Goal: Check status: Check status

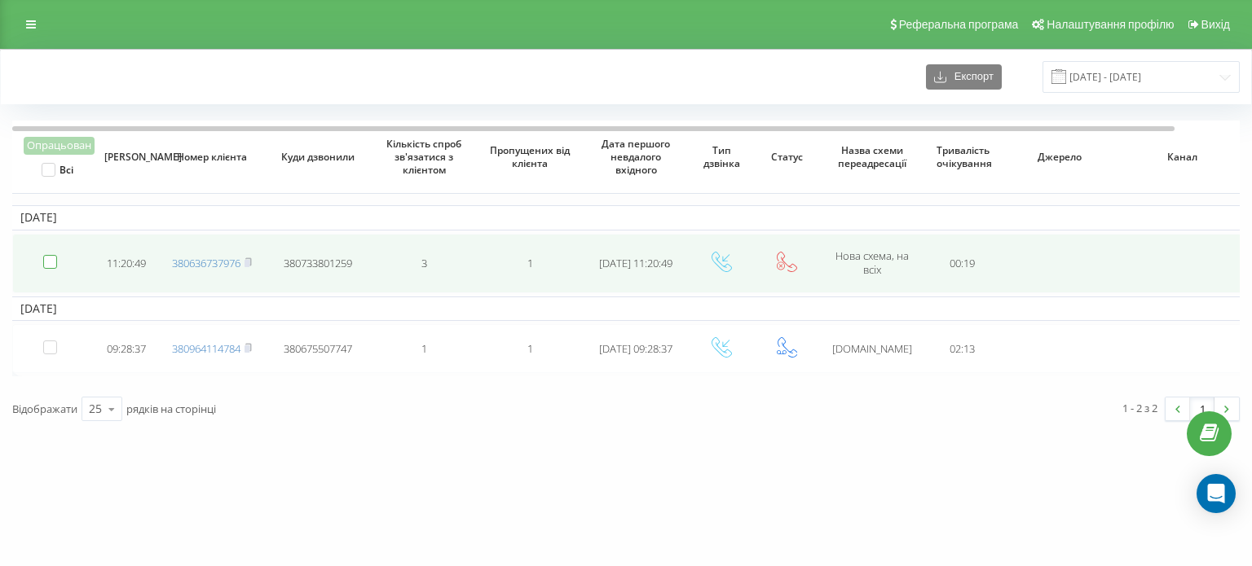
click at [47, 255] on label at bounding box center [50, 255] width 14 height 0
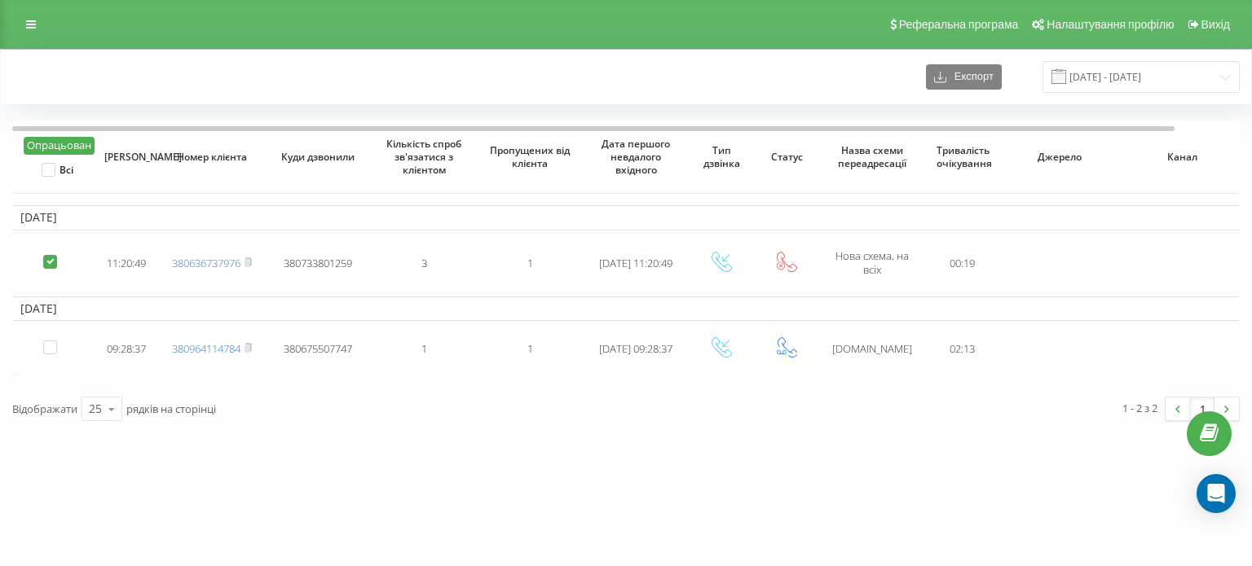
click at [47, 255] on label at bounding box center [50, 255] width 14 height 0
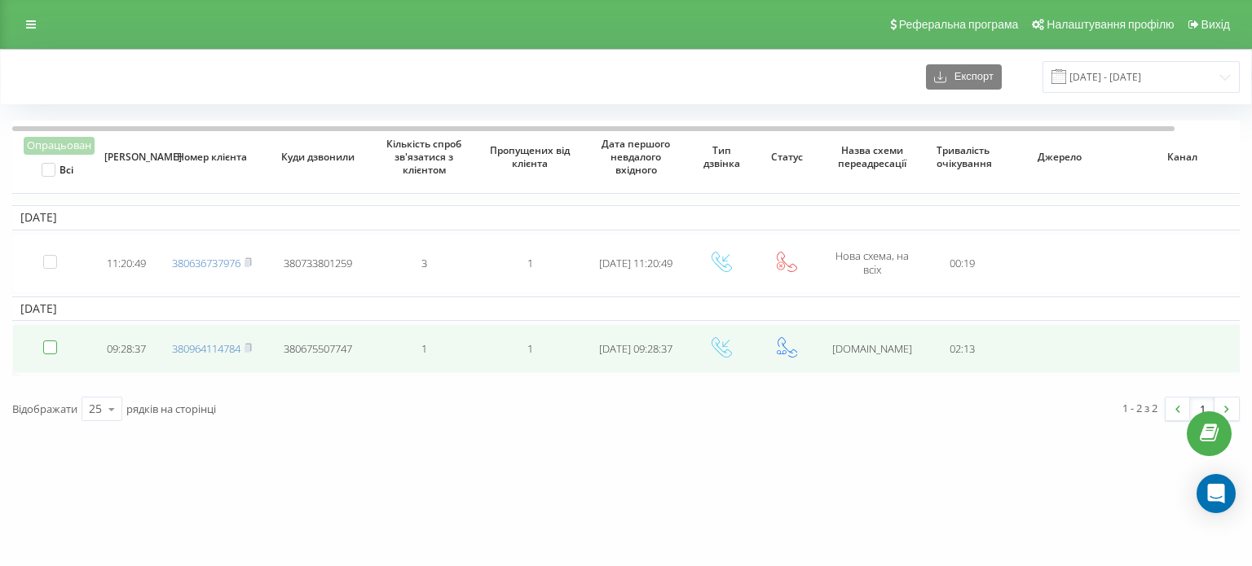
click at [56, 341] on div at bounding box center [50, 348] width 14 height 14
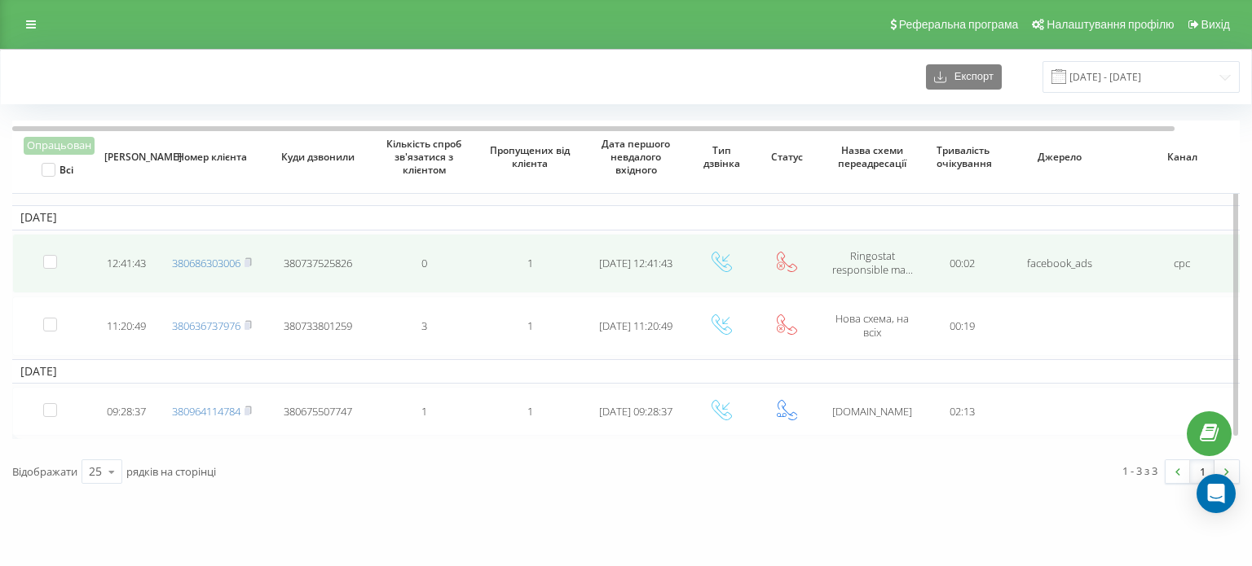
click at [58, 259] on td at bounding box center [52, 263] width 81 height 59
click at [53, 255] on label at bounding box center [50, 255] width 14 height 0
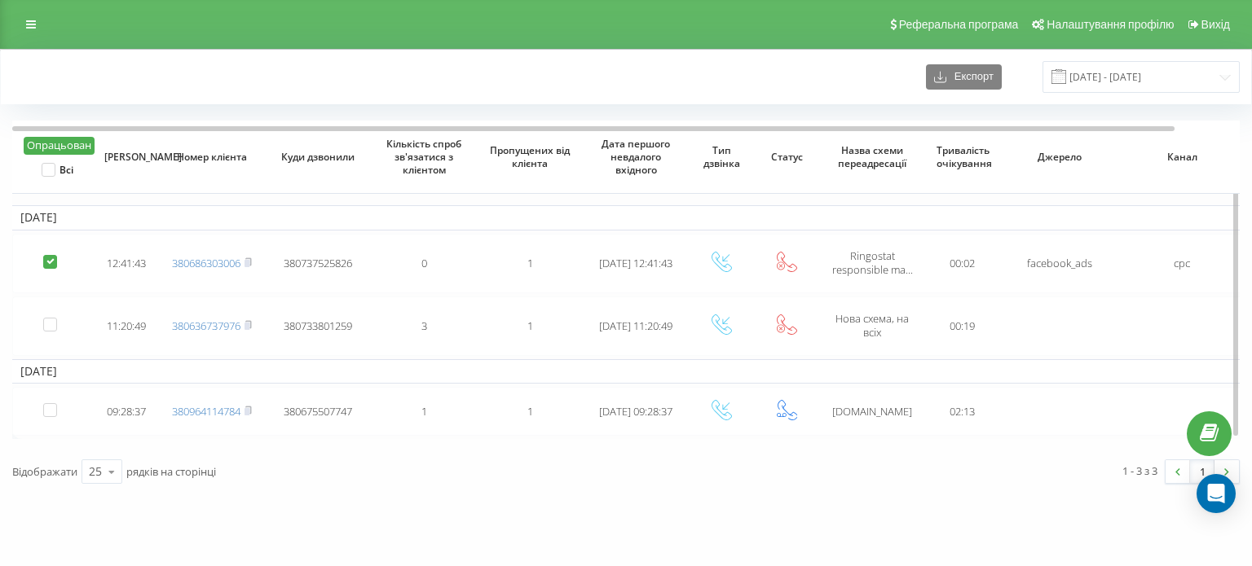
click at [59, 141] on button "Опрацьован" at bounding box center [59, 146] width 71 height 18
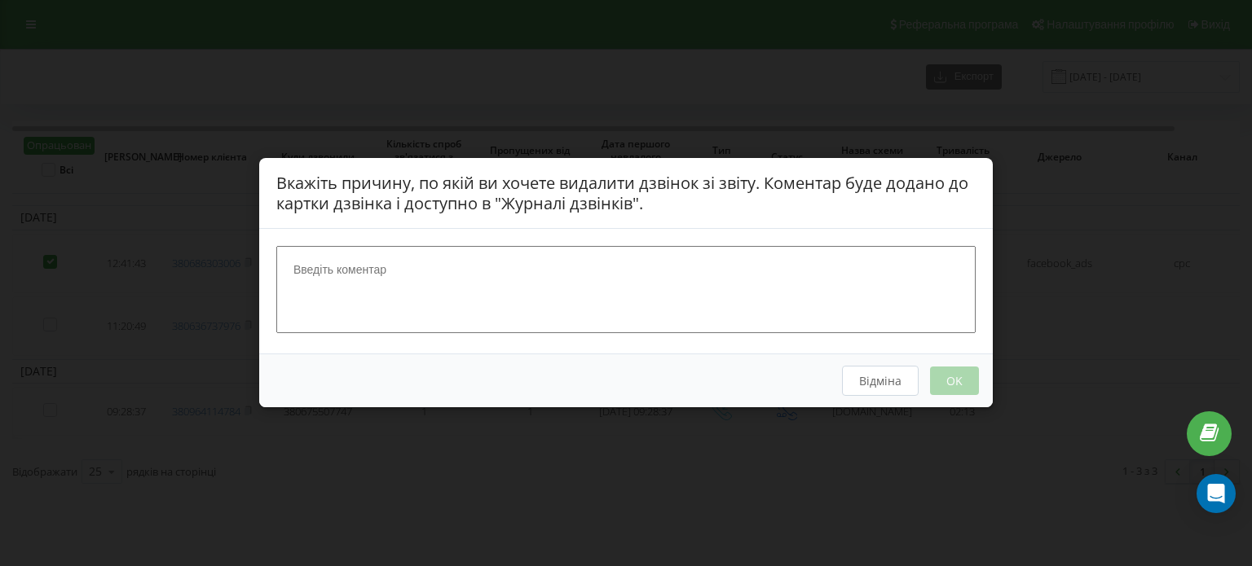
click at [401, 270] on textarea at bounding box center [625, 290] width 699 height 86
type textarea "jer"
click at [927, 384] on div "Відміна OK" at bounding box center [625, 381] width 733 height 54
click at [948, 381] on button "OK" at bounding box center [954, 381] width 49 height 29
click at [968, 382] on button "OK" at bounding box center [954, 381] width 49 height 29
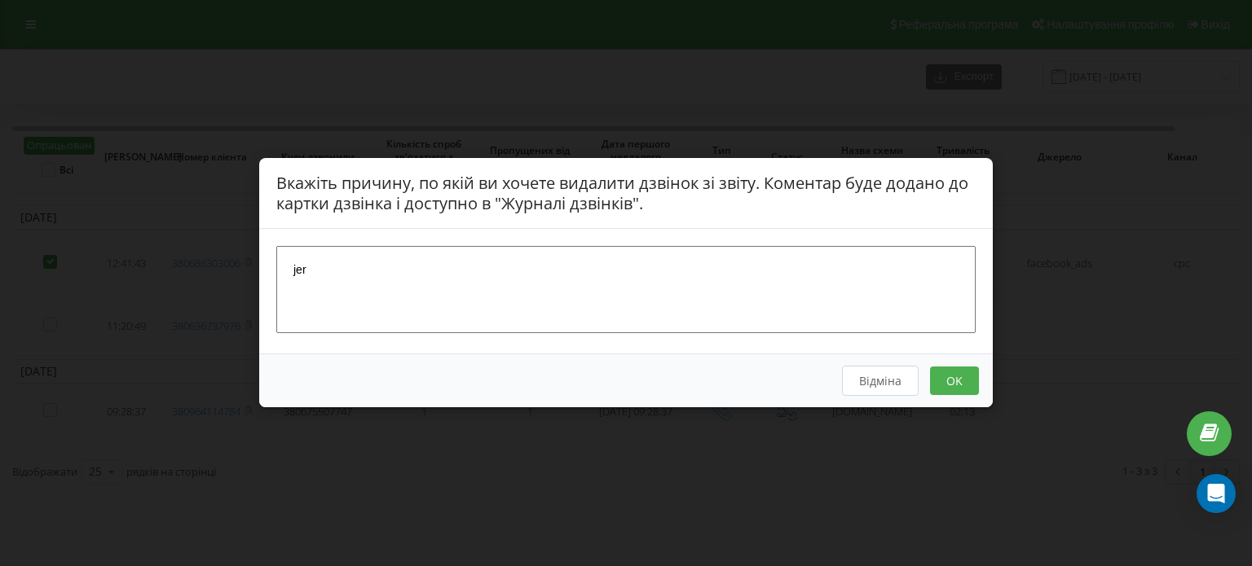
click at [961, 375] on button "OK" at bounding box center [954, 381] width 49 height 29
click at [869, 386] on button "Відміна" at bounding box center [880, 382] width 77 height 30
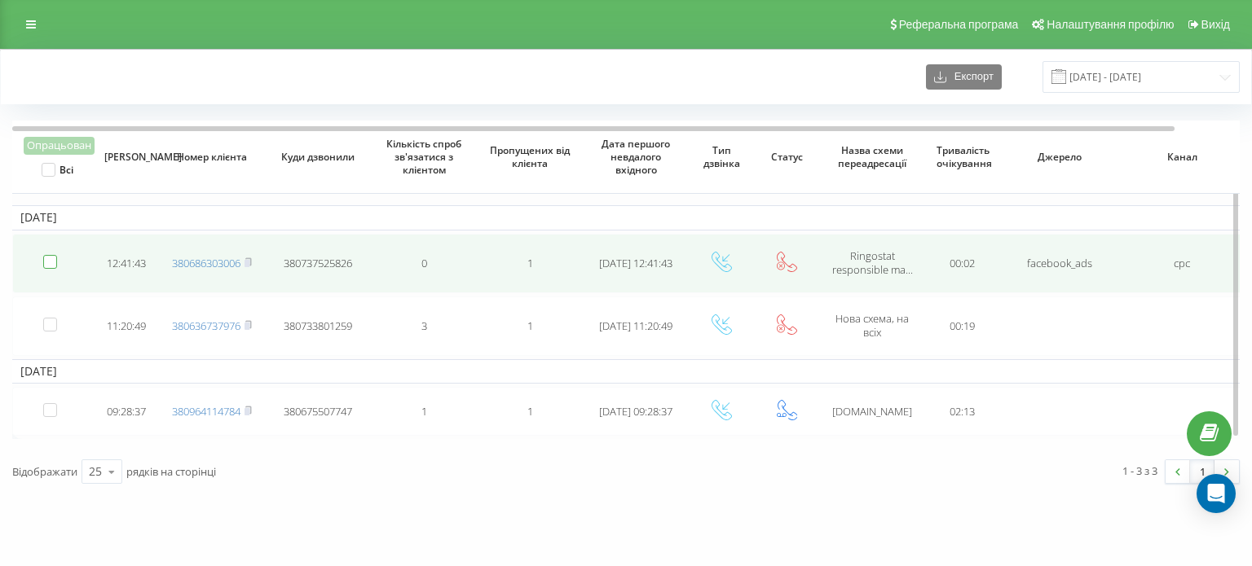
click at [50, 255] on label at bounding box center [50, 255] width 14 height 0
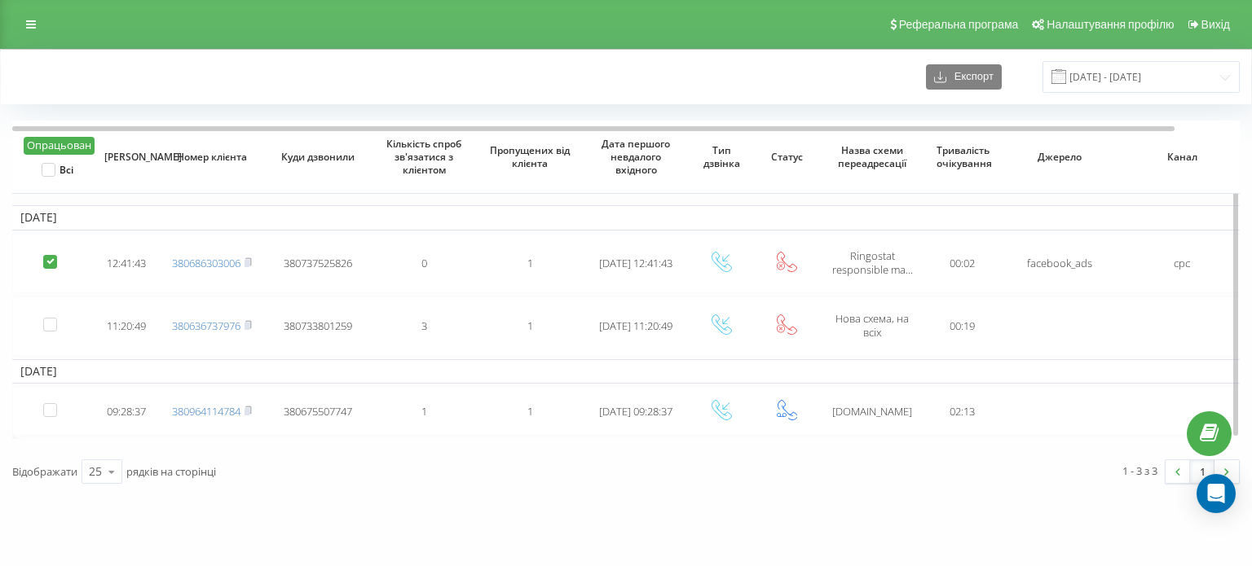
click at [73, 147] on button "Опрацьован" at bounding box center [59, 146] width 71 height 18
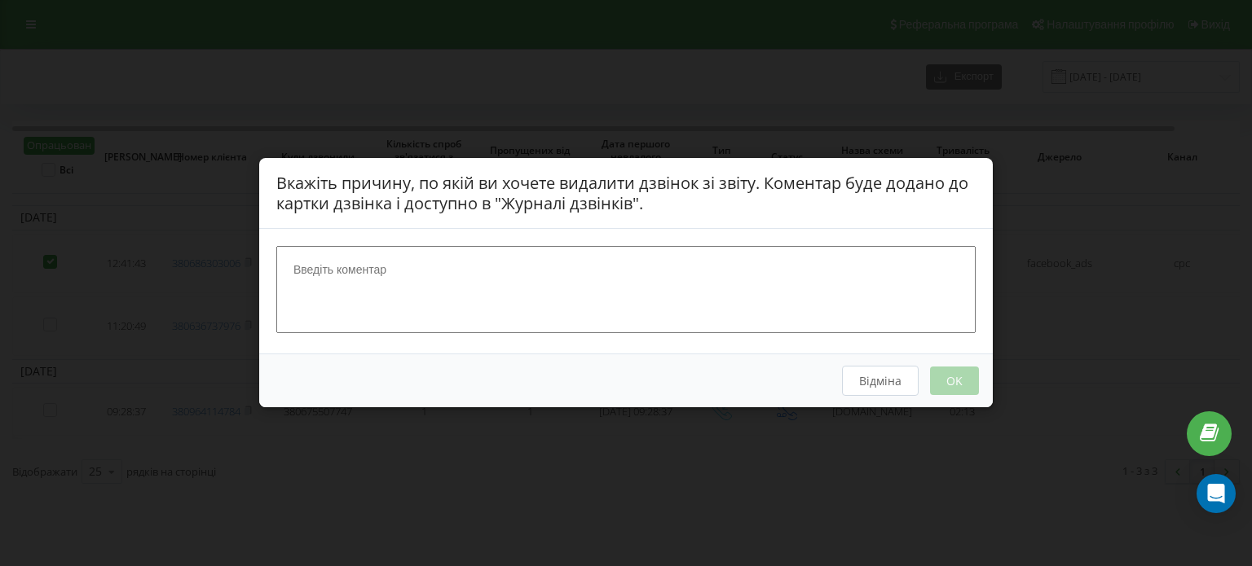
click at [495, 290] on textarea at bounding box center [625, 290] width 699 height 86
type textarea "rtertertertertertert"
click at [942, 386] on button "OK" at bounding box center [954, 381] width 49 height 29
click at [952, 375] on button "OK" at bounding box center [954, 381] width 49 height 29
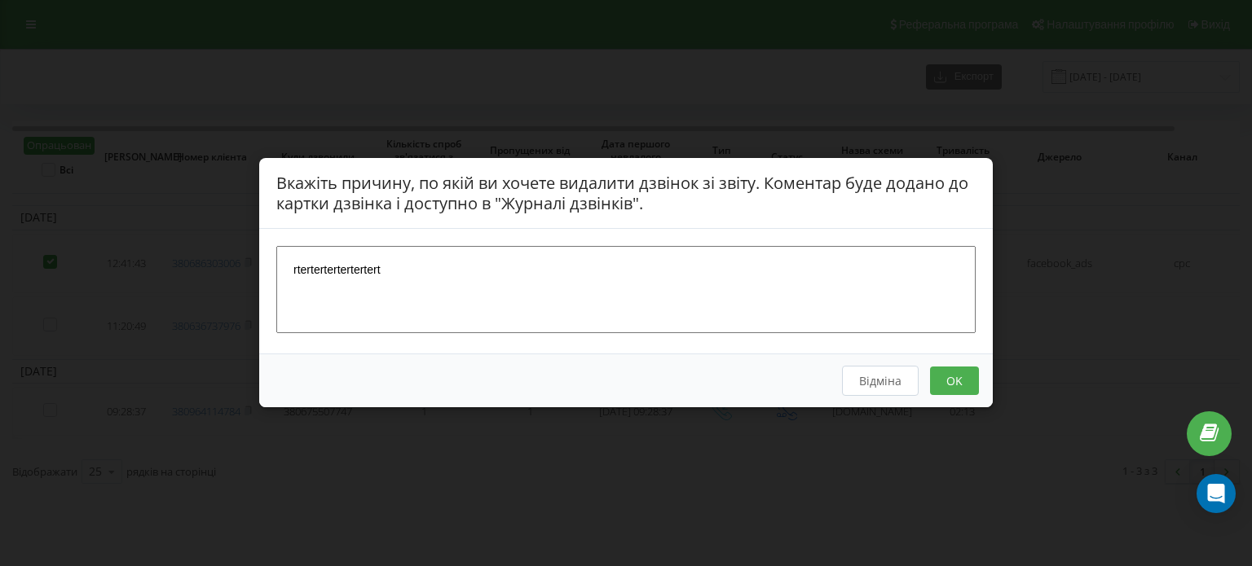
click at [952, 375] on button "OK" at bounding box center [954, 381] width 49 height 29
click at [900, 295] on textarea "rtertertertertertert" at bounding box center [625, 290] width 699 height 86
click at [1167, 63] on div "Вкажіть причину, по якій ви хочете видалити дзвінок зі звіту. Коментар буде дод…" at bounding box center [626, 283] width 1252 height 566
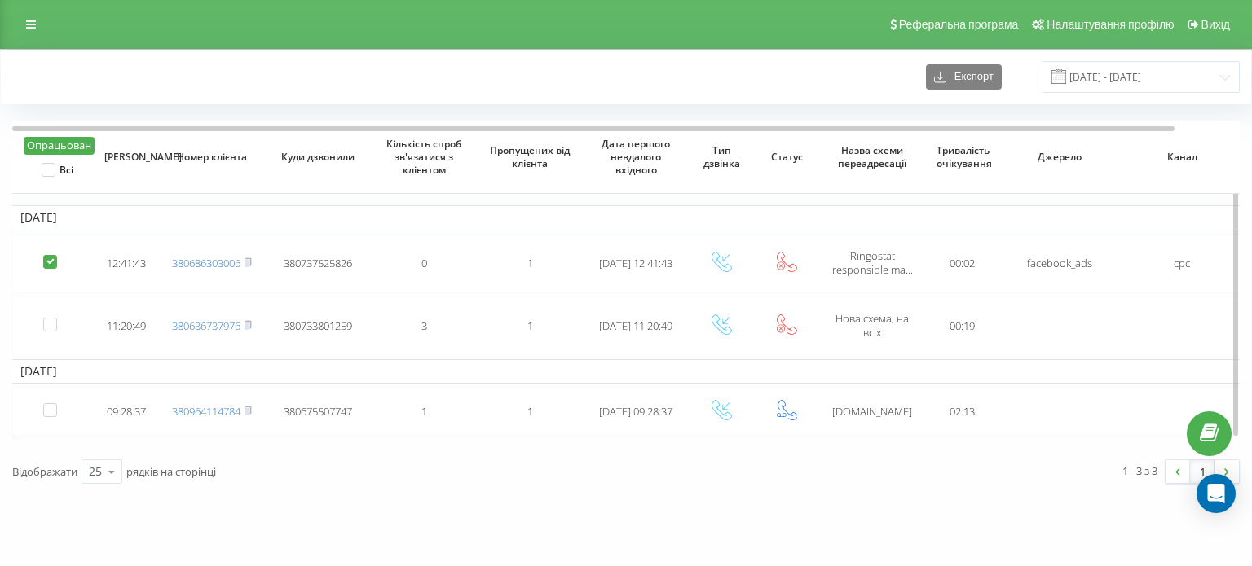
click at [81, 143] on button "Опрацьован" at bounding box center [59, 146] width 71 height 18
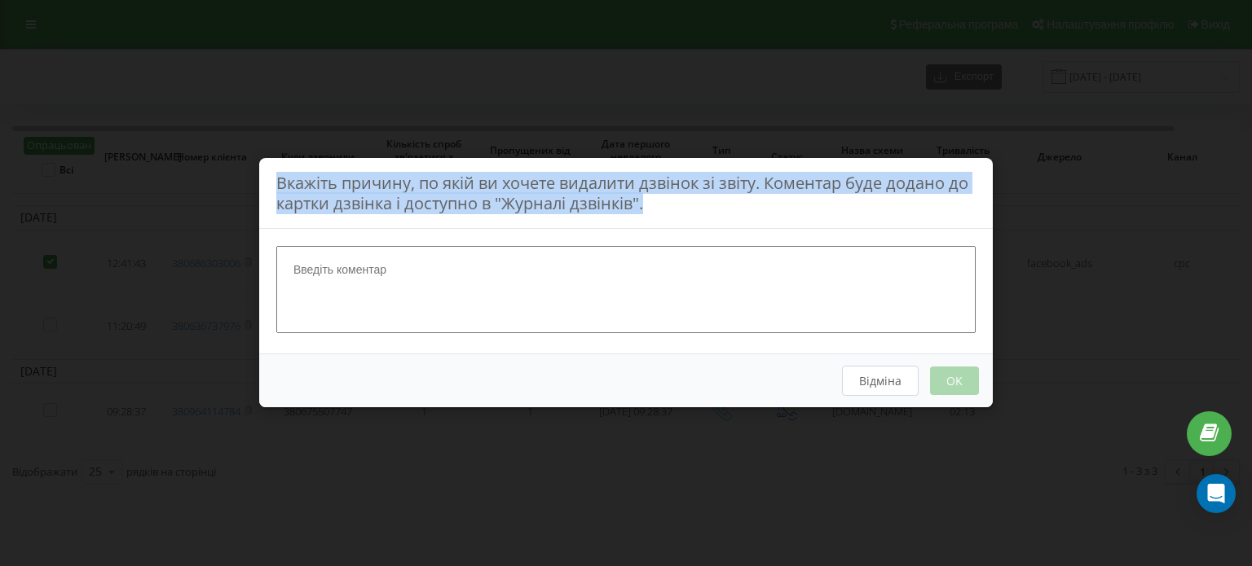
click at [489, 283] on textarea at bounding box center [625, 290] width 699 height 86
click at [502, 292] on textarea at bounding box center [625, 290] width 699 height 86
click at [439, 275] on textarea at bounding box center [625, 290] width 699 height 86
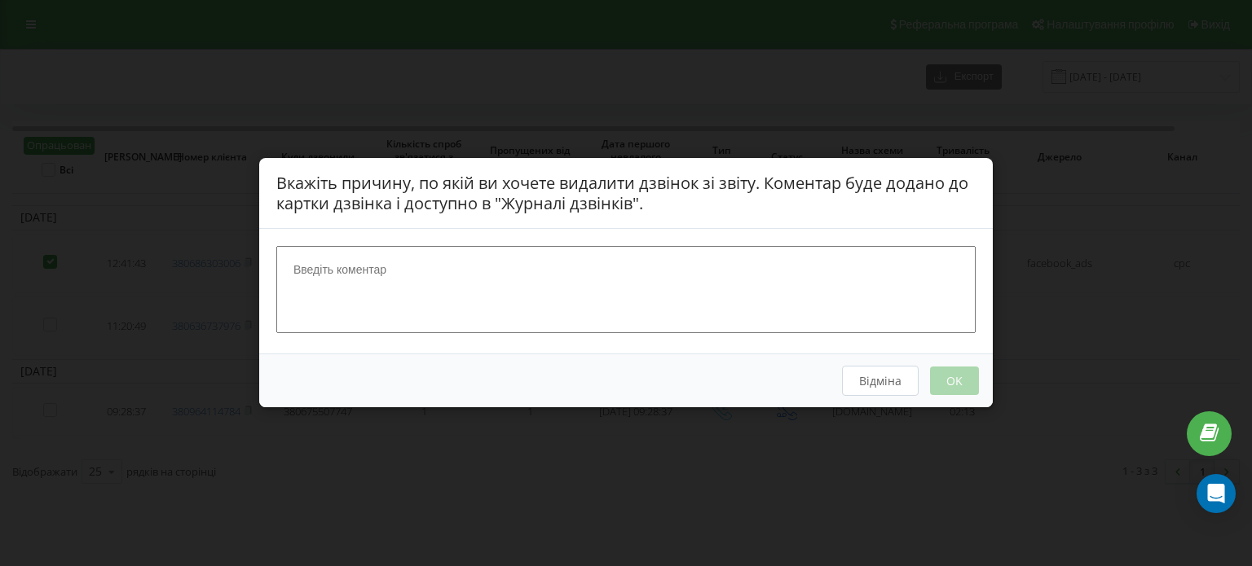
click at [466, 310] on textarea at bounding box center [625, 290] width 699 height 86
type textarea "121"
click at [936, 384] on button "OK" at bounding box center [954, 381] width 49 height 29
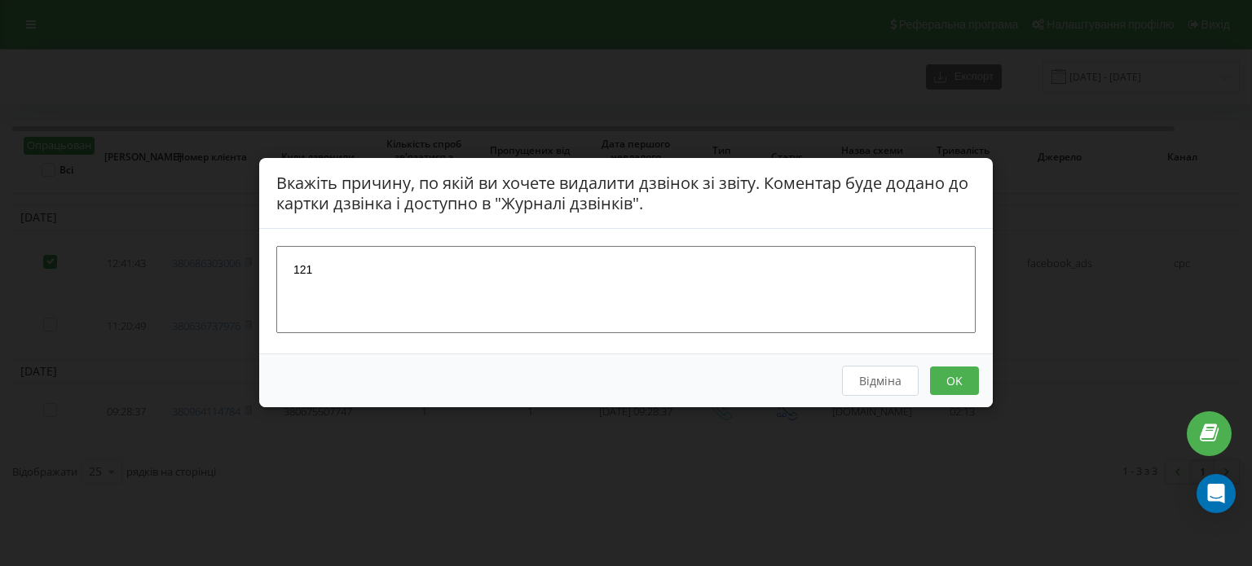
click at [895, 379] on button "Відміна" at bounding box center [880, 382] width 77 height 30
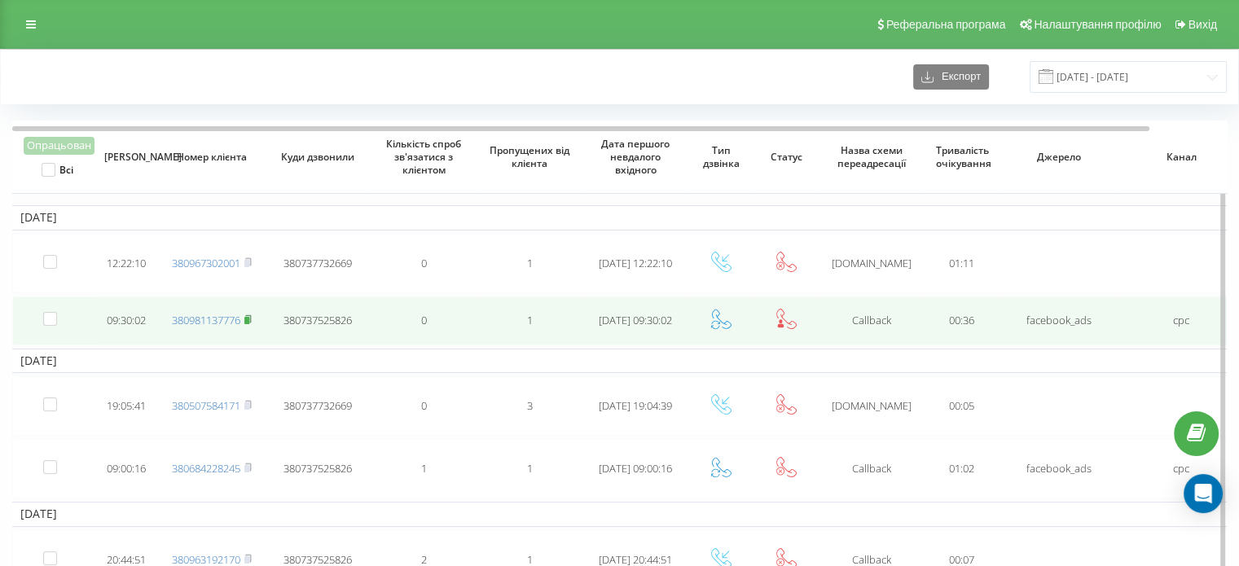
click at [249, 320] on rect at bounding box center [246, 320] width 5 height 7
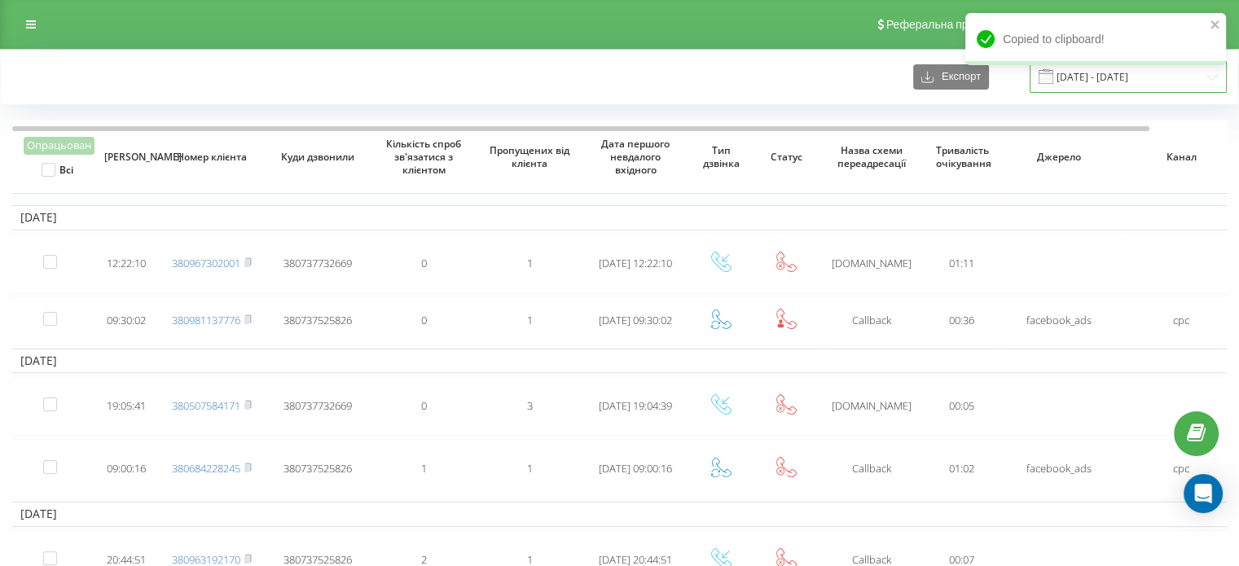
click at [1115, 77] on input "[DATE] - [DATE]" at bounding box center [1128, 77] width 197 height 32
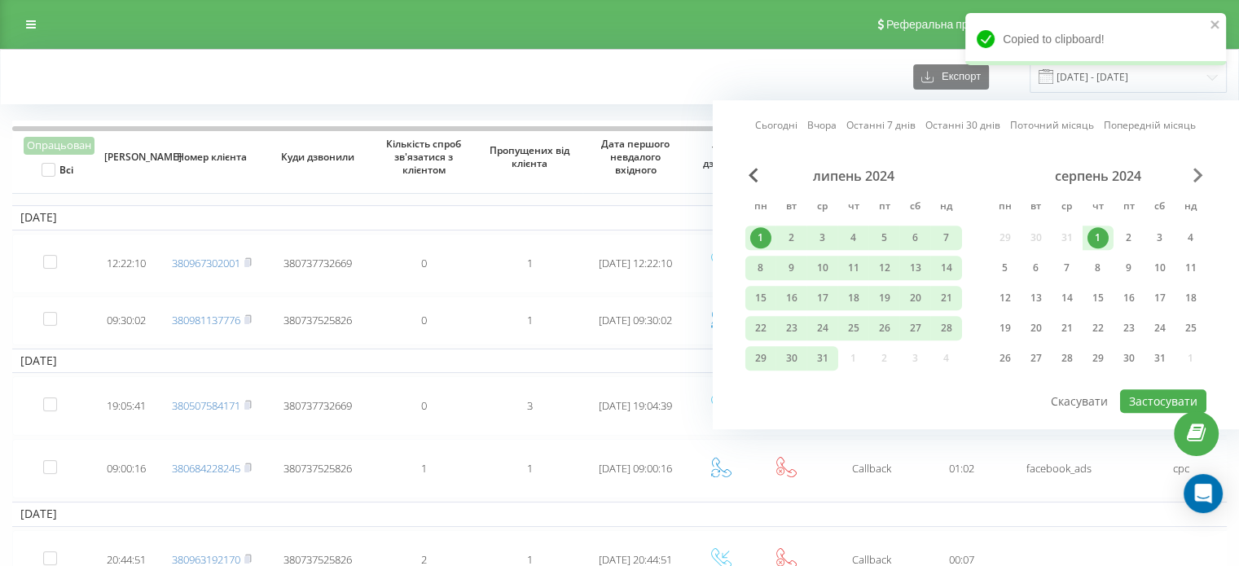
click at [1195, 174] on span "Next Month" at bounding box center [1199, 175] width 10 height 15
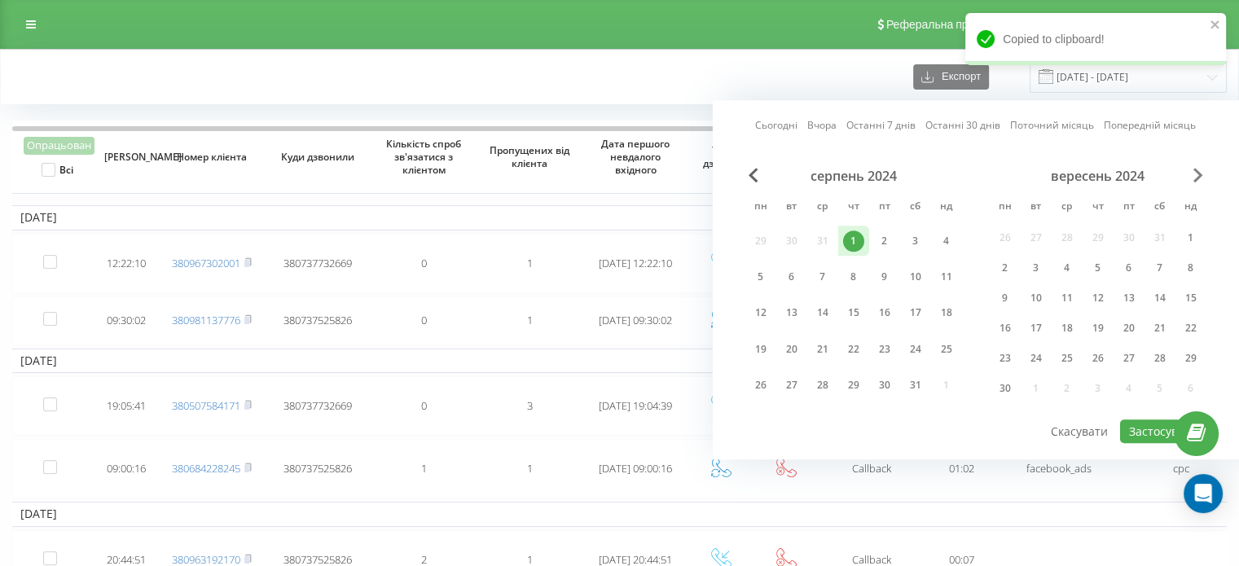
click at [1195, 174] on span "Next Month" at bounding box center [1199, 175] width 10 height 15
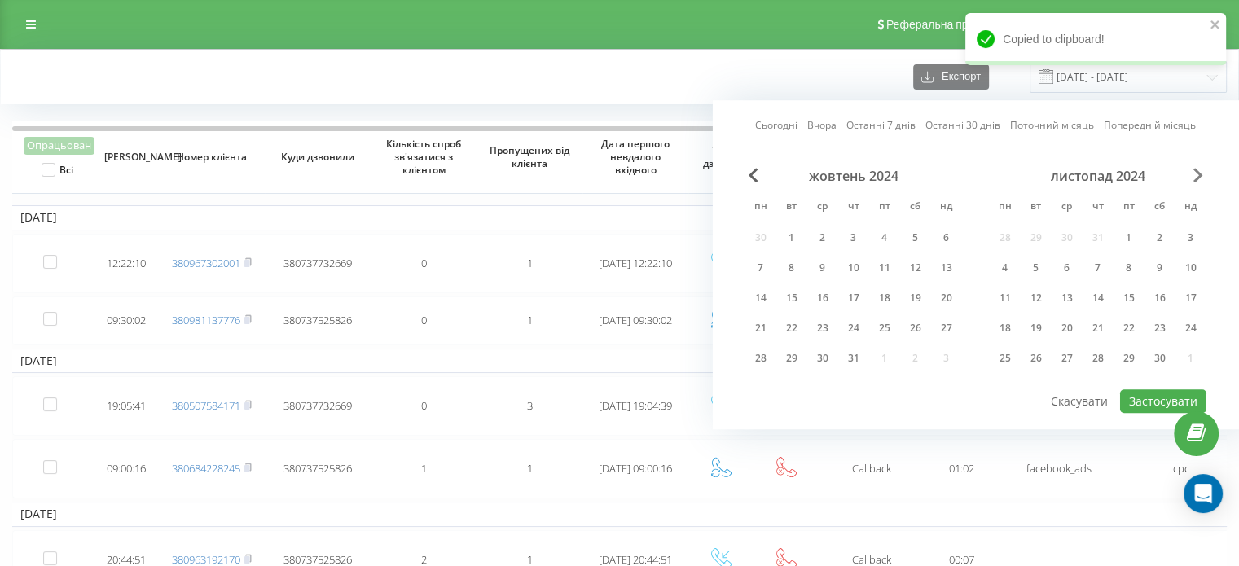
click at [1195, 174] on span "Next Month" at bounding box center [1199, 175] width 10 height 15
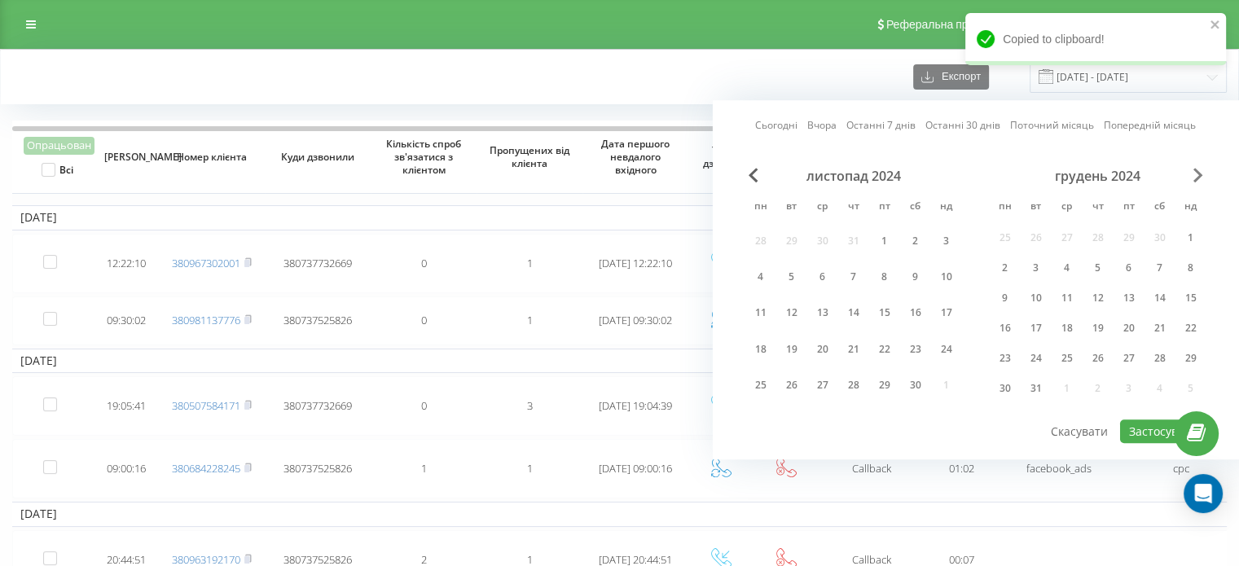
click at [1196, 175] on span "Next Month" at bounding box center [1199, 175] width 10 height 15
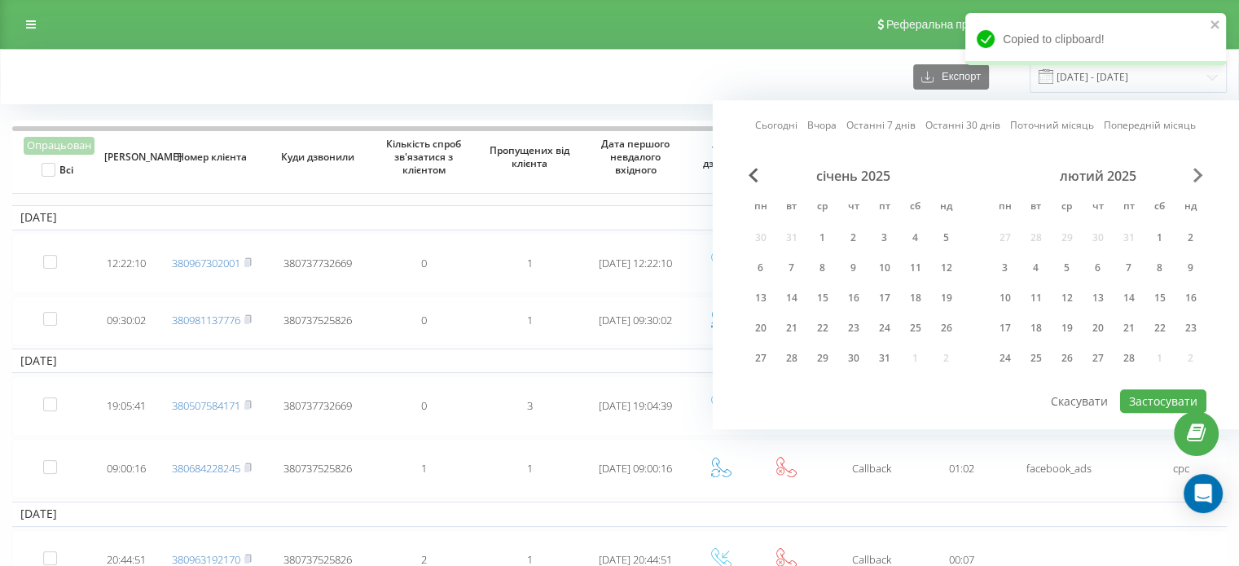
click at [1196, 175] on span "Next Month" at bounding box center [1199, 175] width 10 height 15
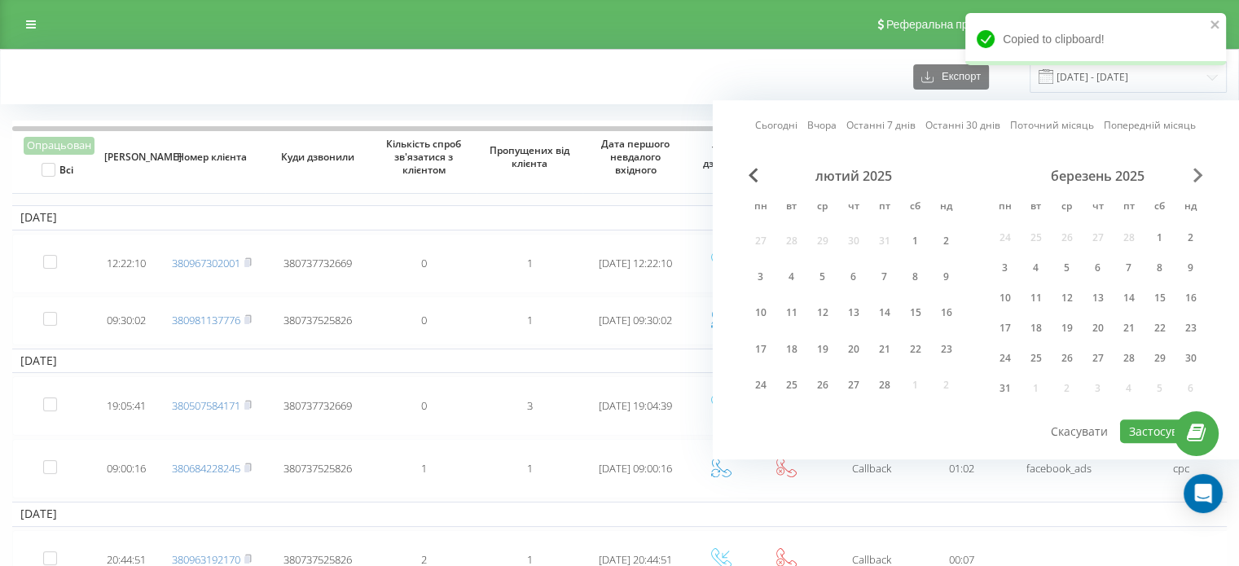
click at [1196, 175] on span "Next Month" at bounding box center [1199, 175] width 10 height 15
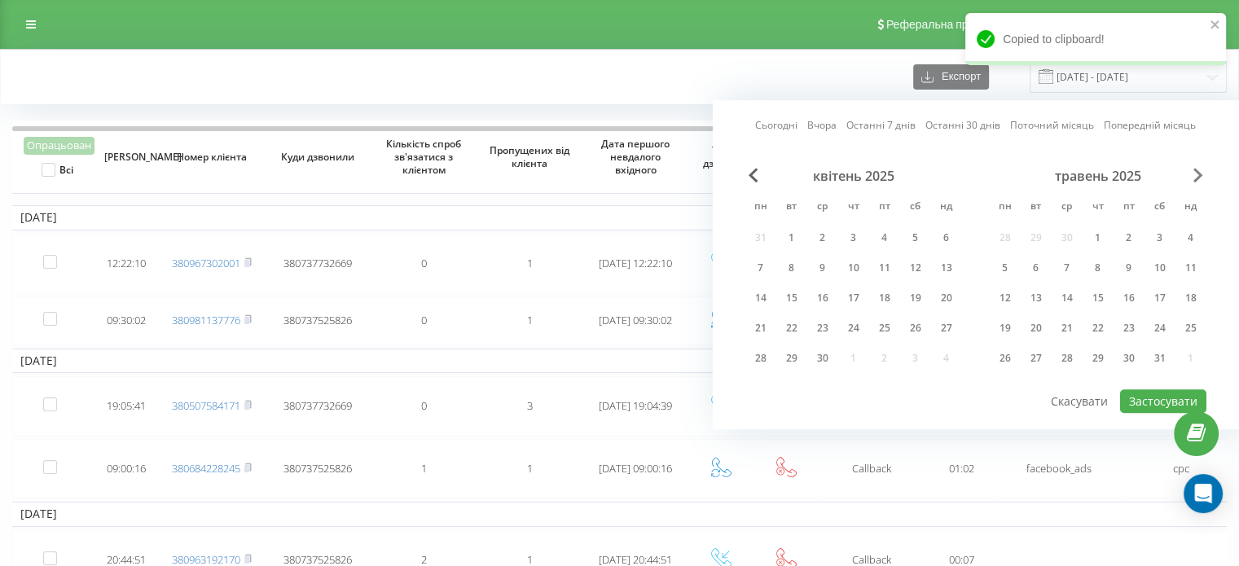
click at [1196, 175] on span "Next Month" at bounding box center [1199, 175] width 10 height 15
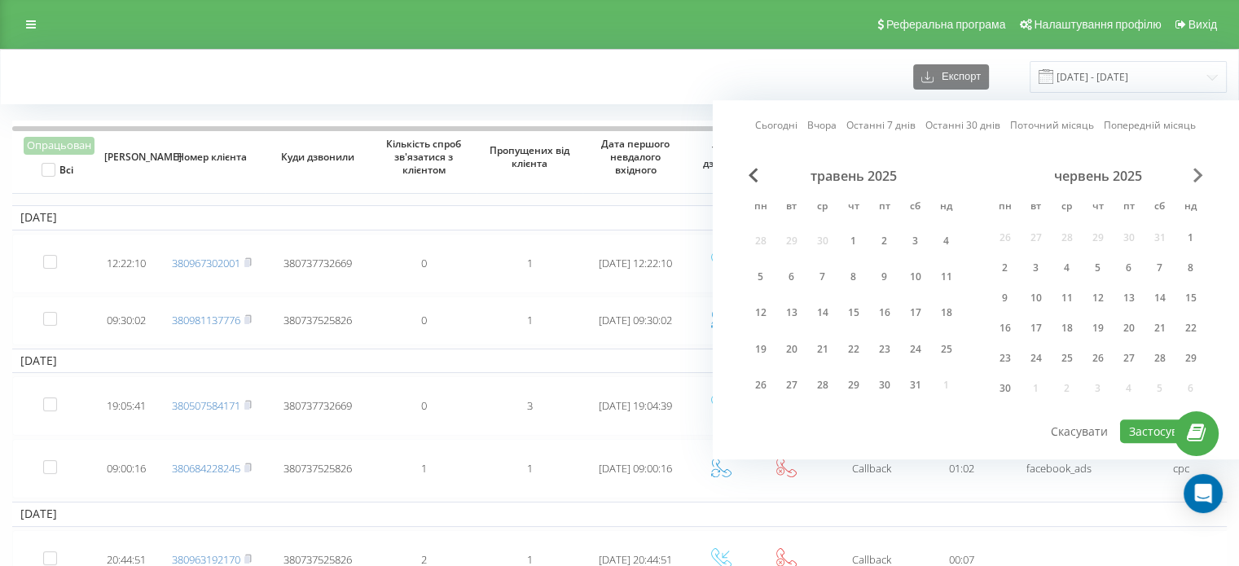
click at [1196, 175] on span "Next Month" at bounding box center [1199, 175] width 10 height 15
click at [1196, 176] on span "Next Month" at bounding box center [1199, 175] width 10 height 15
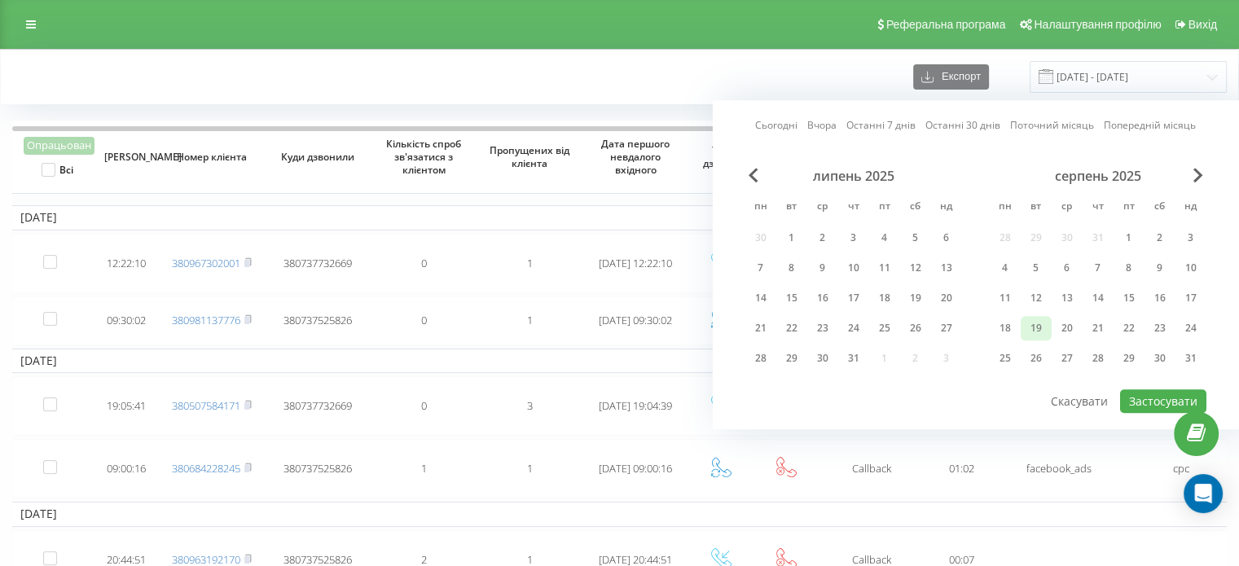
click at [1040, 331] on div "19" at bounding box center [1036, 328] width 21 height 21
click at [1063, 328] on div "20" at bounding box center [1067, 328] width 21 height 21
click at [1129, 394] on button "Застосувати" at bounding box center [1163, 401] width 86 height 24
type input "[DATE] - [DATE]"
